Goal: Information Seeking & Learning: Learn about a topic

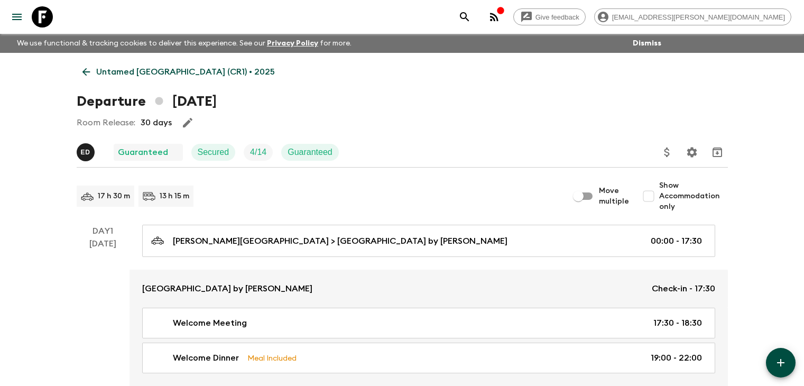
scroll to position [1773, 0]
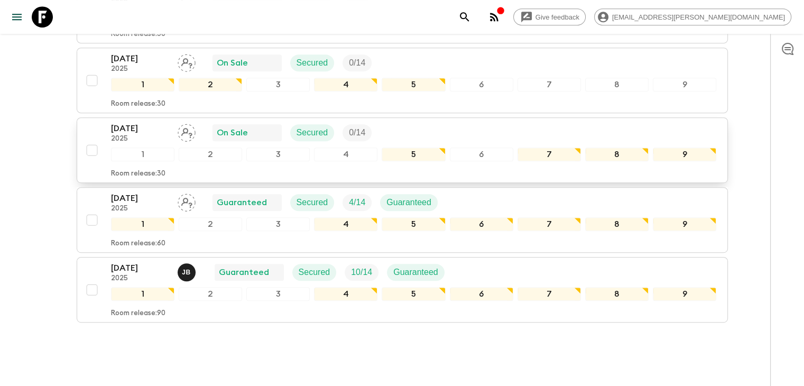
scroll to position [529, 0]
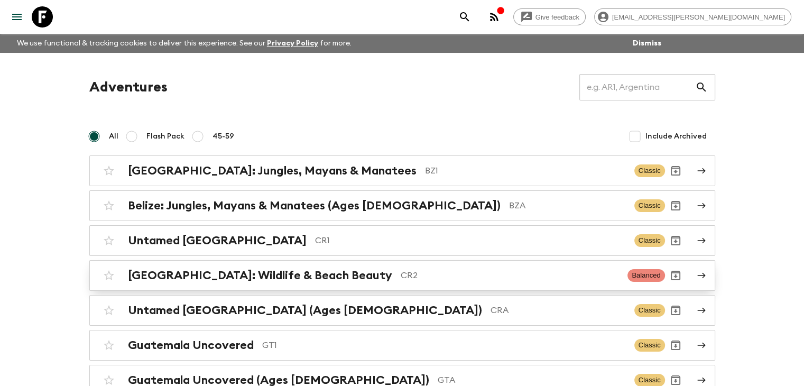
click at [301, 274] on h2 "[GEOGRAPHIC_DATA]: Wildlife & Beach Beauty" at bounding box center [260, 276] width 264 height 14
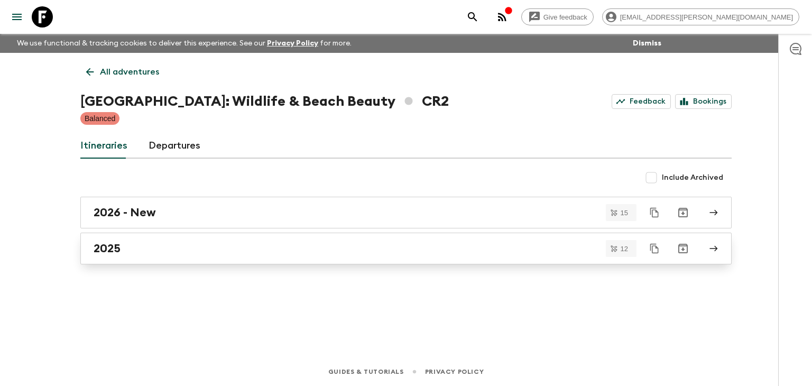
click at [106, 253] on h2 "2025" at bounding box center [107, 249] width 27 height 14
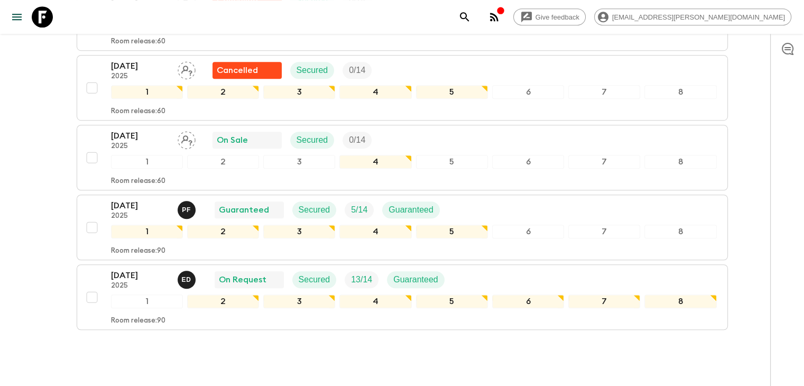
scroll to position [740, 0]
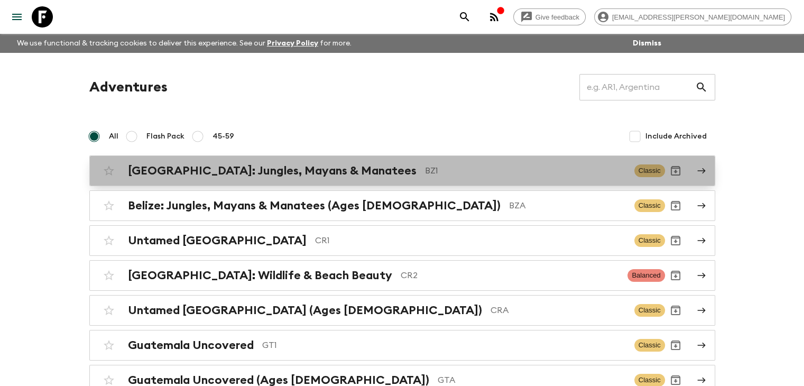
click at [262, 170] on h2 "[GEOGRAPHIC_DATA]: Jungles, Mayans & Manatees" at bounding box center [272, 171] width 289 height 14
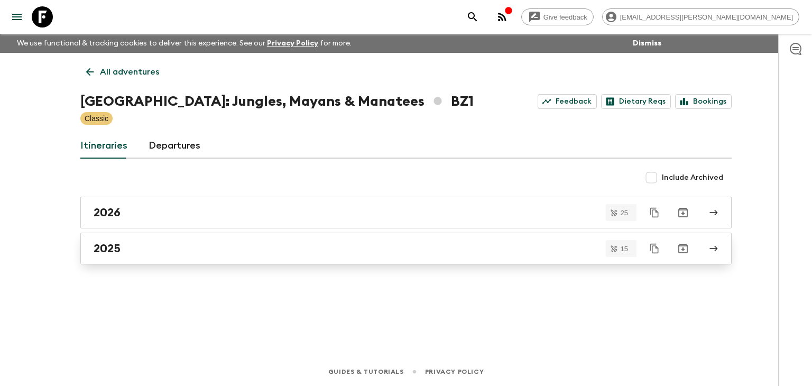
click at [106, 242] on h2 "2025" at bounding box center [107, 249] width 27 height 14
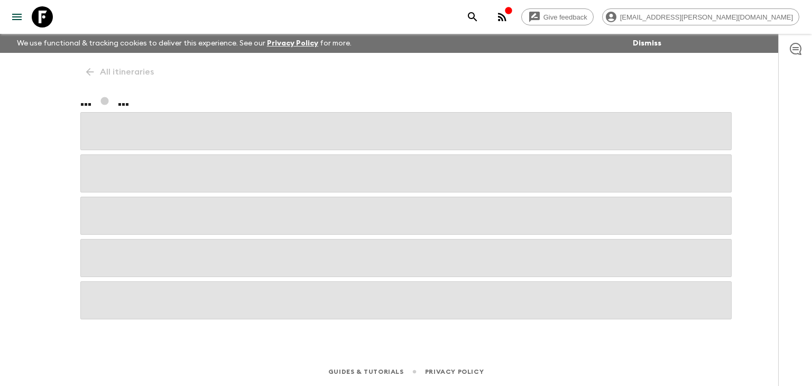
click at [106, 242] on span at bounding box center [406, 258] width 652 height 38
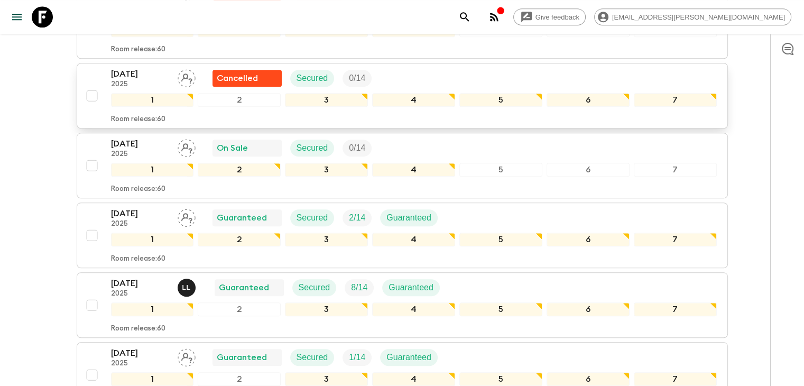
scroll to position [899, 0]
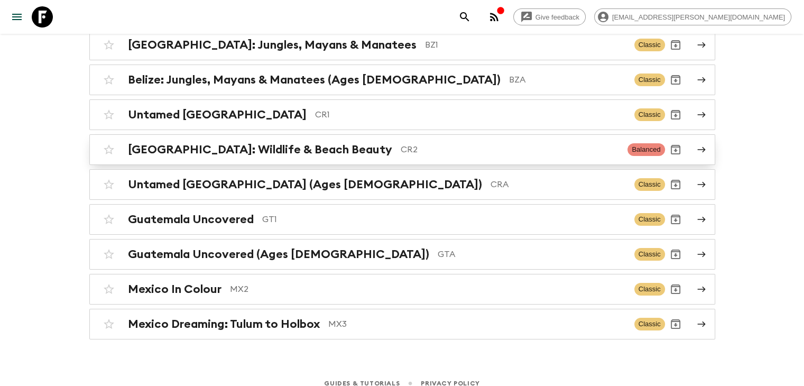
scroll to position [135, 0]
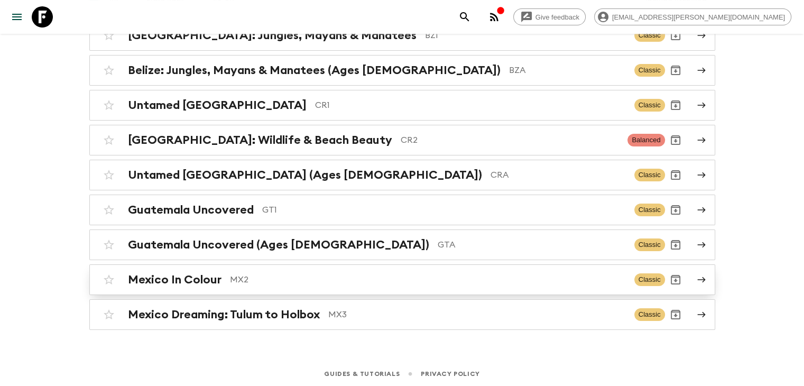
click at [167, 278] on h2 "Mexico In Colour" at bounding box center [175, 280] width 94 height 14
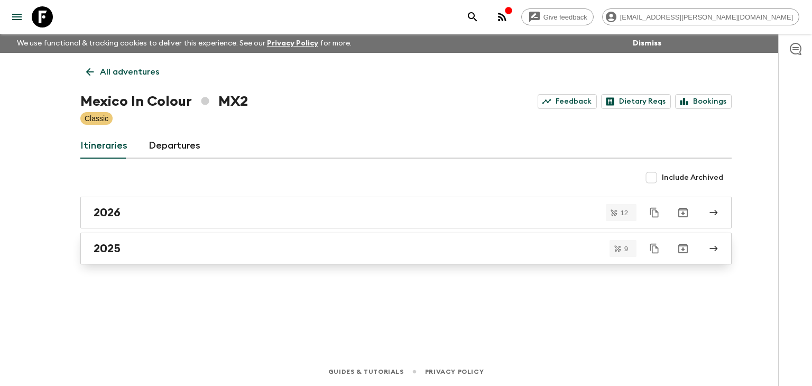
click at [115, 249] on h2 "2025" at bounding box center [107, 249] width 27 height 14
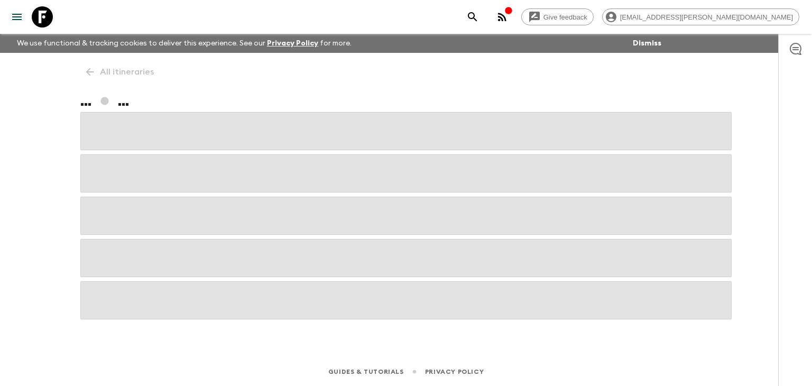
click at [115, 249] on span at bounding box center [406, 258] width 652 height 38
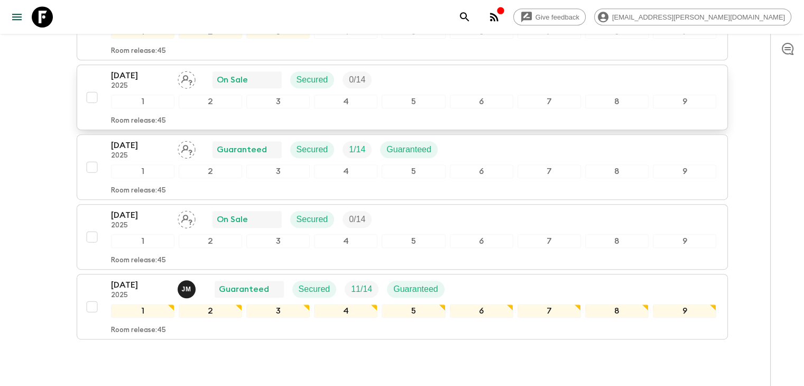
scroll to position [529, 0]
